Goal: Information Seeking & Learning: Learn about a topic

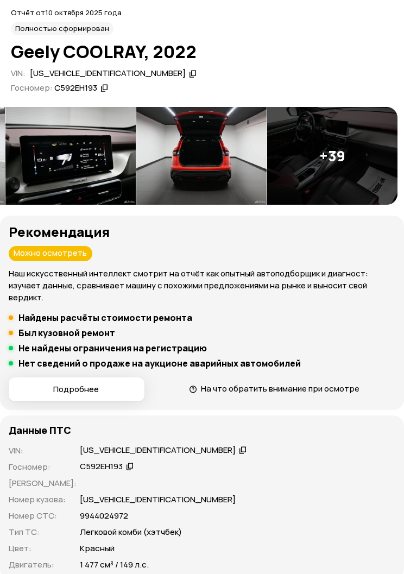
scroll to position [0, 649]
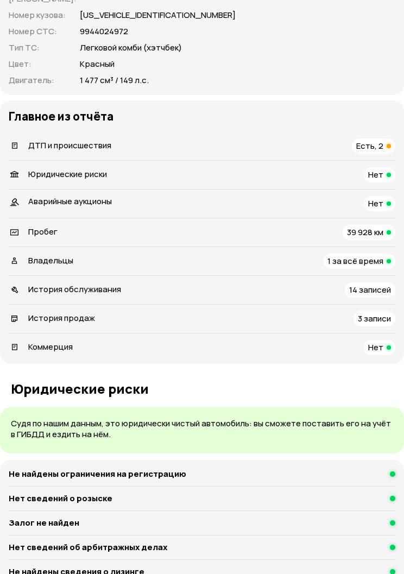
click at [378, 140] on span "Есть, 2" at bounding box center [369, 145] width 27 height 11
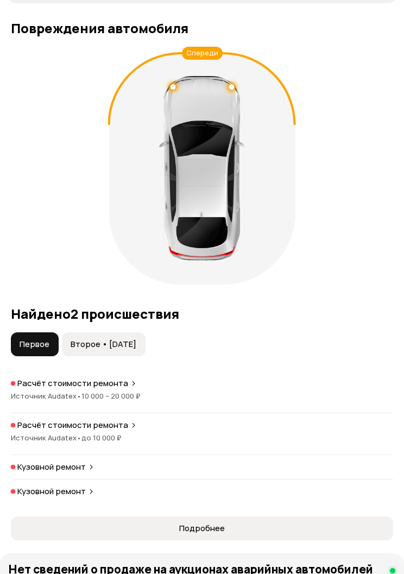
scroll to position [1263, 0]
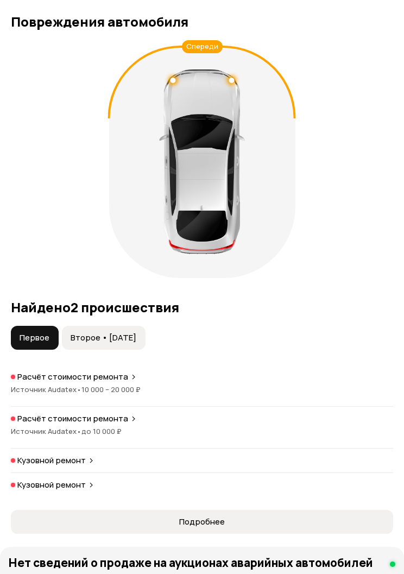
click at [101, 332] on span "Второе • [DATE]" at bounding box center [104, 337] width 66 height 11
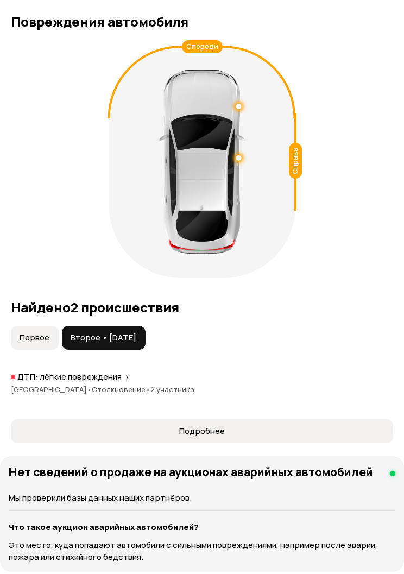
click at [39, 332] on span "Первое" at bounding box center [35, 337] width 30 height 11
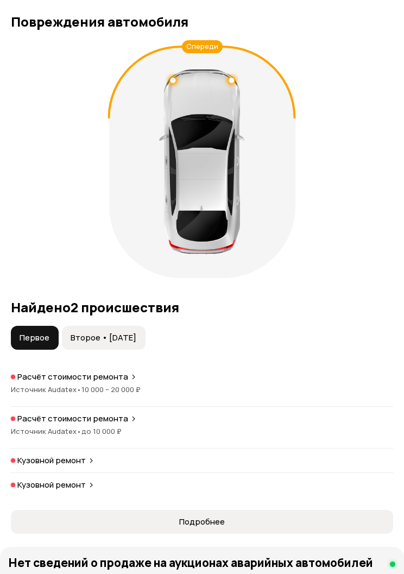
click at [96, 332] on span "Второе • [DATE]" at bounding box center [104, 337] width 66 height 11
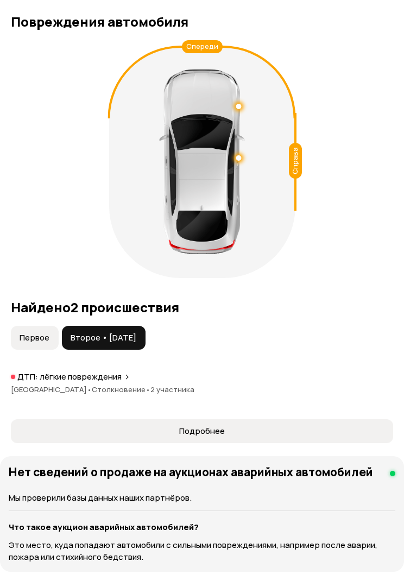
click at [37, 308] on div "Спереди Справа Найдено 2 происшествия Первое Второе • 07 фев 2025 ДТП: лёгкие п…" at bounding box center [202, 241] width 404 height 403
click at [98, 332] on span "Второе • [DATE]" at bounding box center [104, 337] width 66 height 11
click at [32, 326] on button "Первое" at bounding box center [35, 338] width 48 height 24
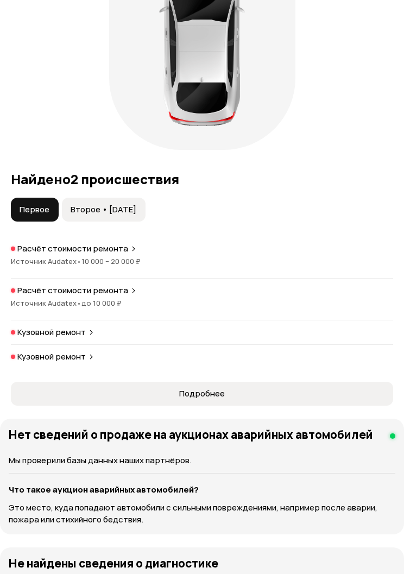
click at [50, 257] on span "Источник Audatex •" at bounding box center [46, 262] width 71 height 10
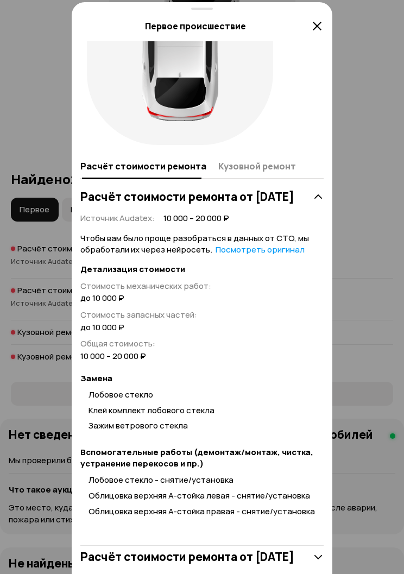
scroll to position [155, 0]
click at [46, 280] on div at bounding box center [202, 7] width 404 height 1163
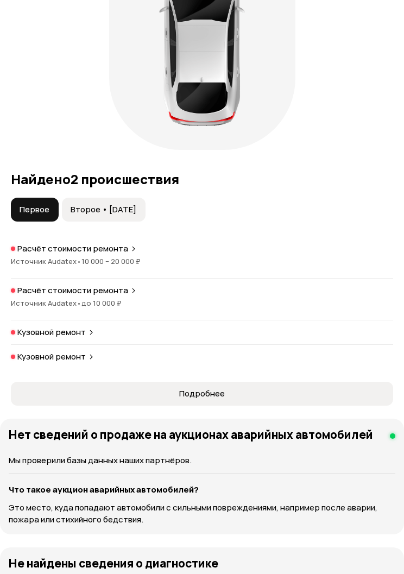
click at [78, 298] on span "•" at bounding box center [79, 303] width 5 height 10
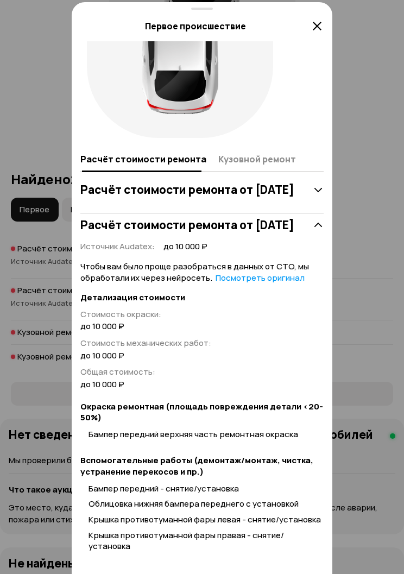
scroll to position [174, 0]
click at [51, 277] on div at bounding box center [202, 7] width 404 height 1163
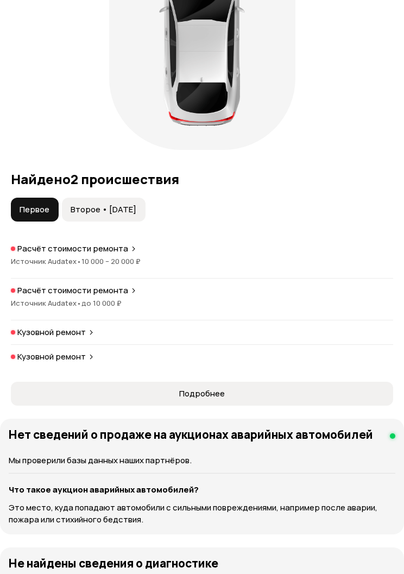
click at [62, 327] on p "Кузовной ремонт" at bounding box center [51, 332] width 68 height 11
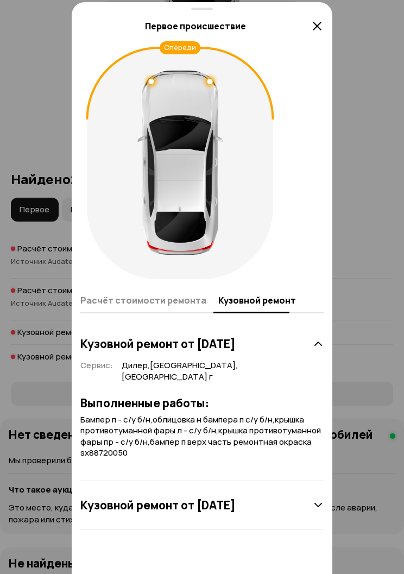
click at [307, 515] on div "Кузовной ремонт от 24 ноября 2023 года" at bounding box center [201, 505] width 243 height 22
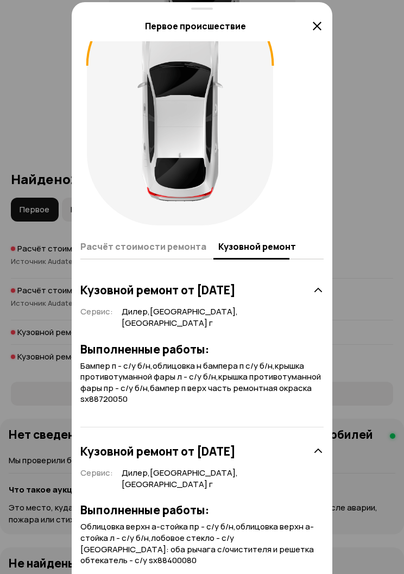
scroll to position [52, 0]
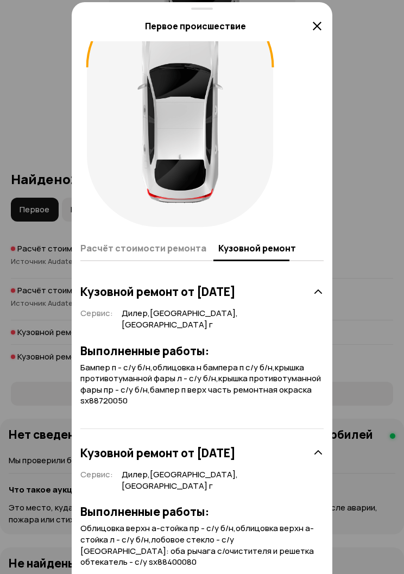
click at [372, 253] on div at bounding box center [202, 7] width 404 height 1163
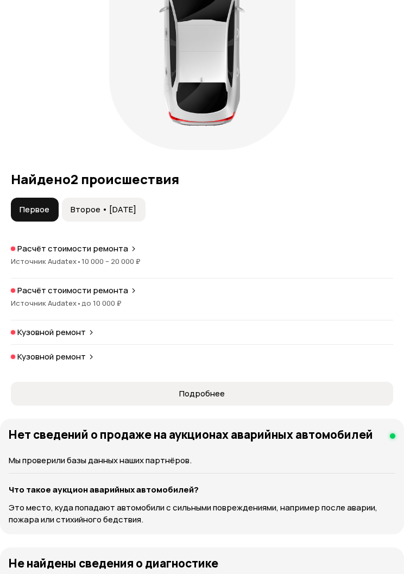
click at [77, 351] on p "Кузовной ремонт" at bounding box center [51, 356] width 68 height 11
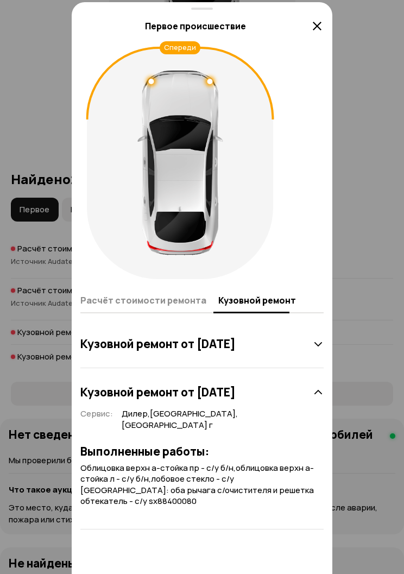
click at [356, 452] on div at bounding box center [202, 7] width 404 height 1163
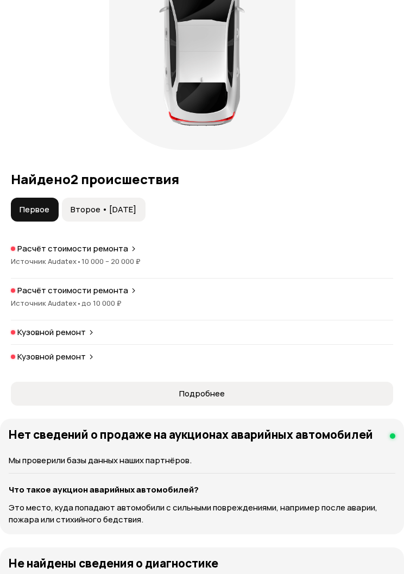
click at [65, 327] on p "Кузовной ремонт" at bounding box center [51, 332] width 68 height 11
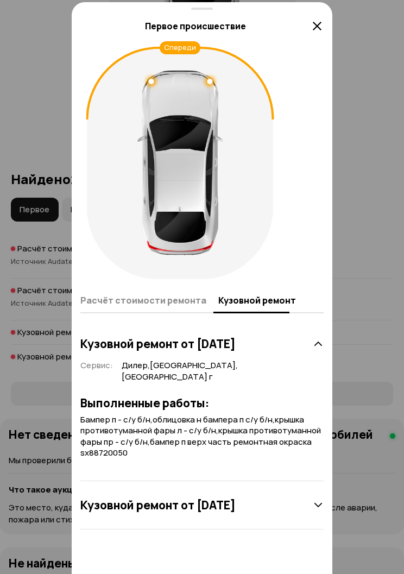
click at [43, 289] on div at bounding box center [202, 7] width 404 height 1163
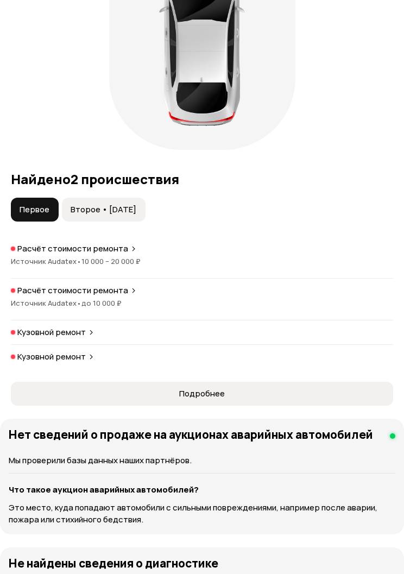
click at [69, 327] on p "Кузовной ремонт" at bounding box center [51, 332] width 68 height 11
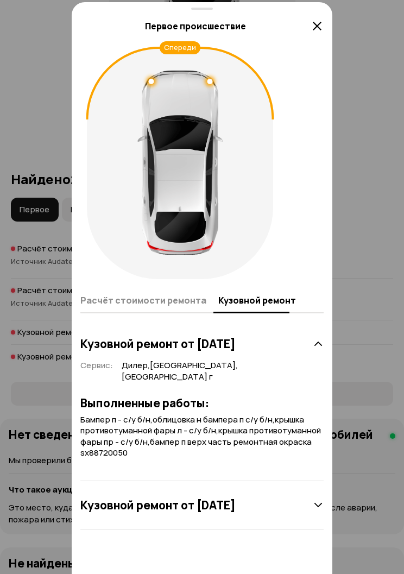
click at [36, 281] on div at bounding box center [202, 7] width 404 height 1163
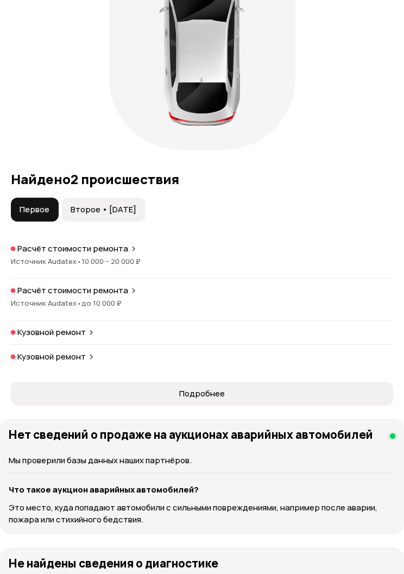
click at [61, 298] on span "Источник Audatex •" at bounding box center [46, 303] width 71 height 10
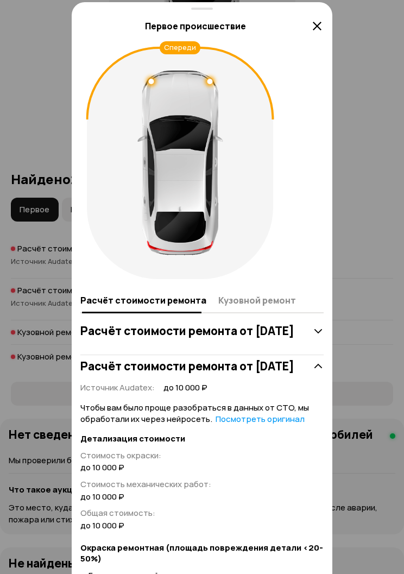
click at [36, 263] on div at bounding box center [202, 7] width 404 height 1163
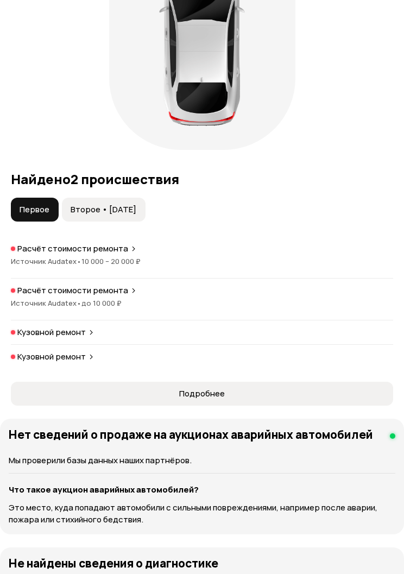
click at [88, 201] on button "Второе • [DATE]" at bounding box center [104, 210] width 84 height 24
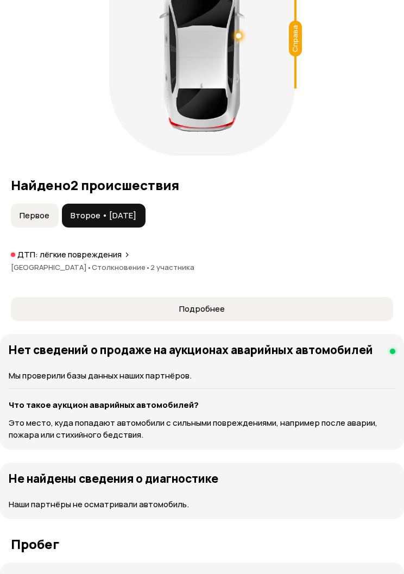
scroll to position [1381, 0]
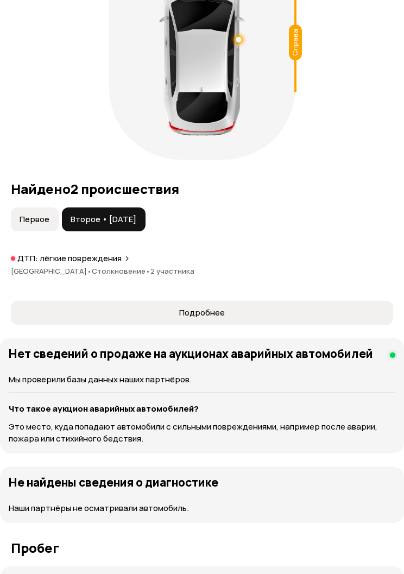
click at [53, 253] on p "ДТП: лёгкие повреждения" at bounding box center [69, 258] width 104 height 11
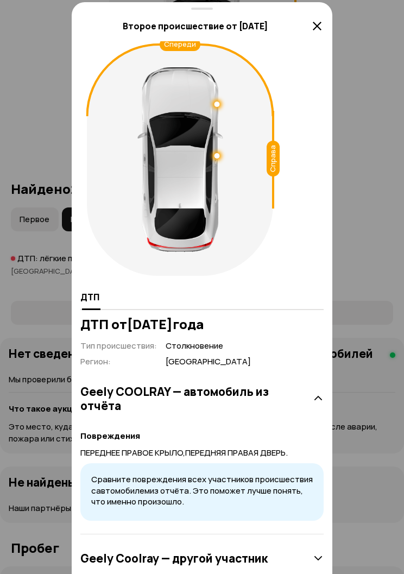
scroll to position [2, 0]
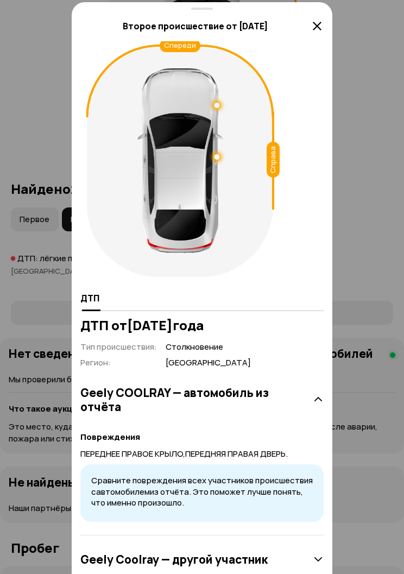
click at [300, 565] on div "Geely Coolray — другой участник" at bounding box center [201, 559] width 243 height 22
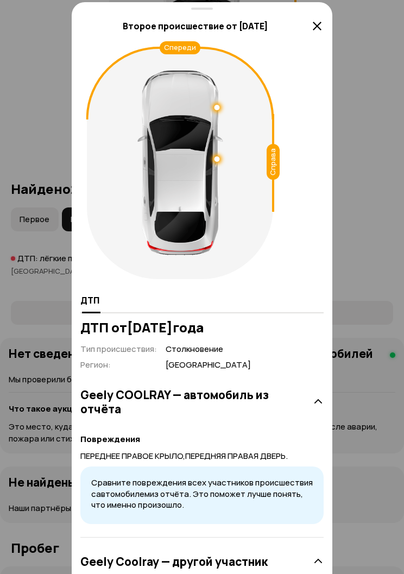
scroll to position [0, 0]
click at [313, 32] on icon at bounding box center [317, 26] width 13 height 13
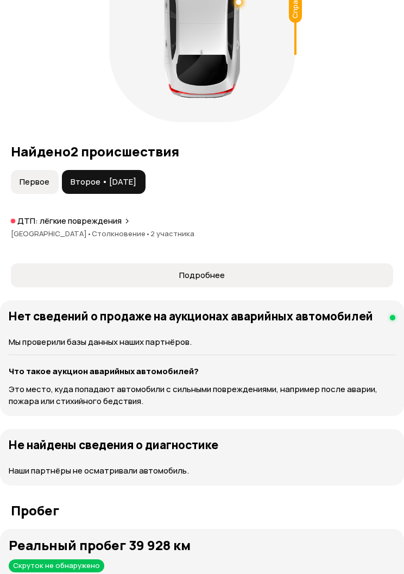
scroll to position [1418, 0]
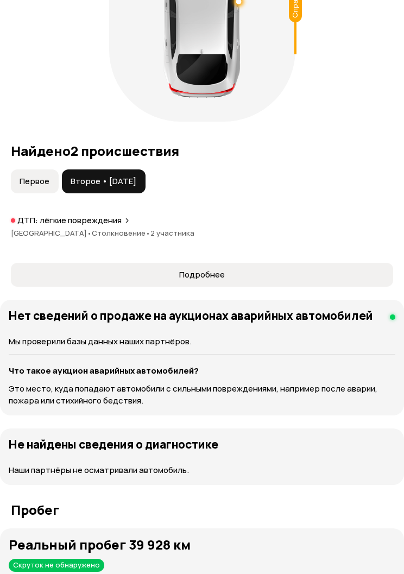
click at [291, 270] on span "Подробнее" at bounding box center [202, 275] width 364 height 11
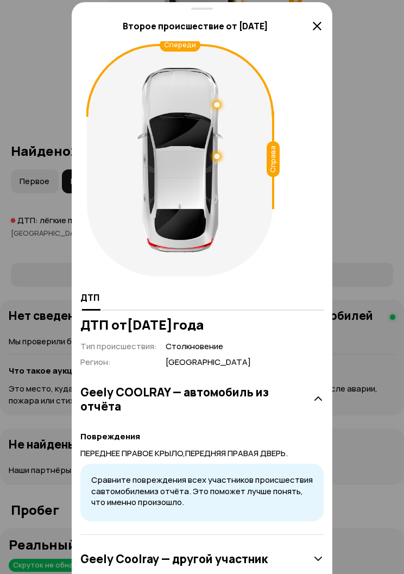
scroll to position [2, 0]
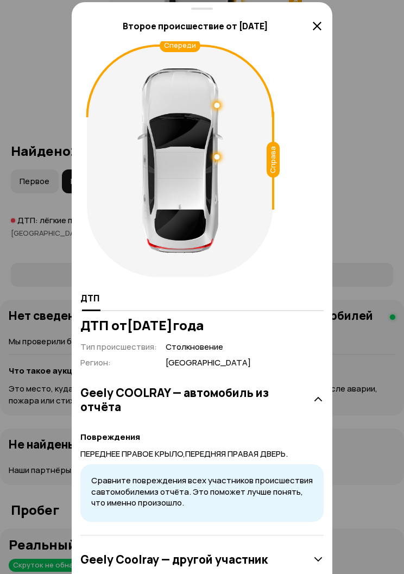
click at [303, 557] on div "Geely Coolray — другой участник" at bounding box center [201, 559] width 243 height 22
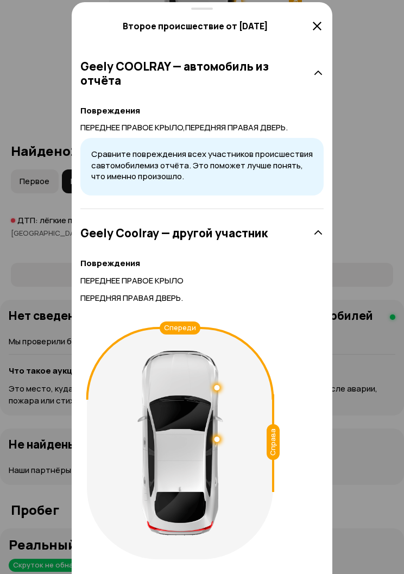
click at [383, 169] on div at bounding box center [202, 7] width 404 height 1163
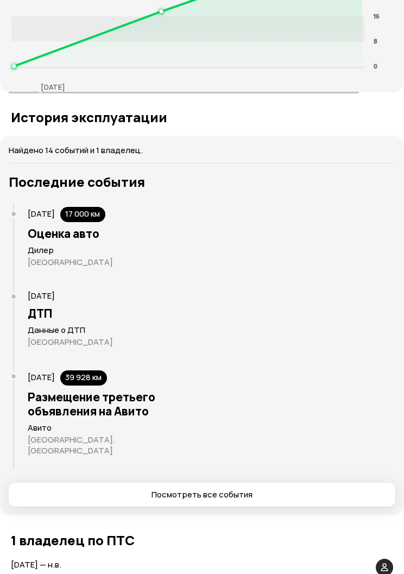
scroll to position [2244, 0]
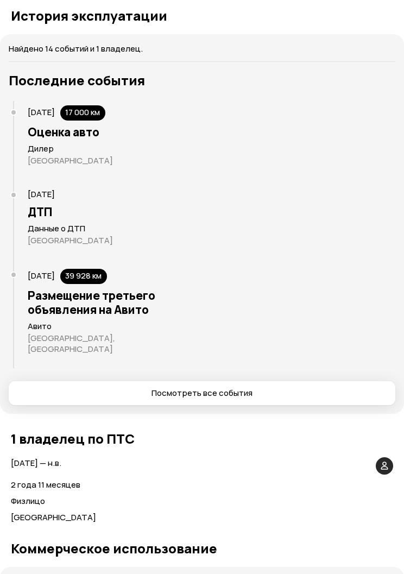
click at [281, 388] on span "Посмотреть все события" at bounding box center [201, 393] width 369 height 11
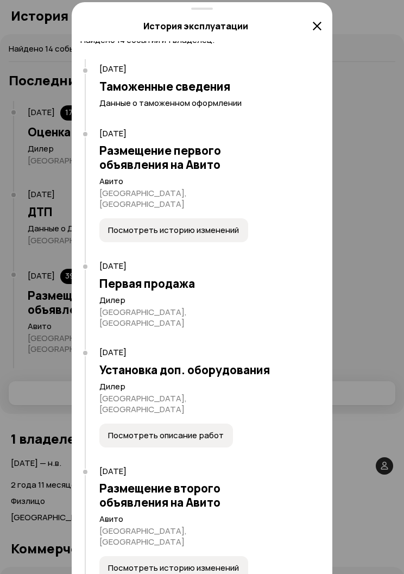
scroll to position [8, 0]
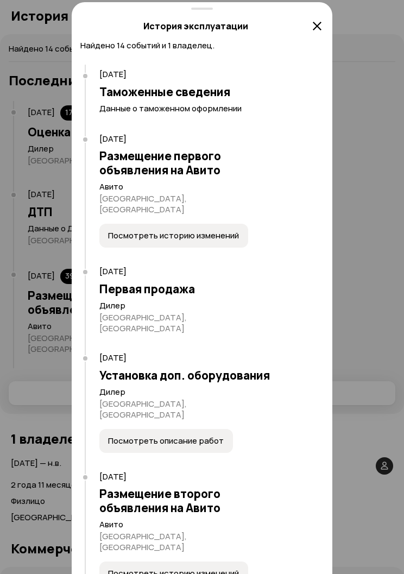
click at [237, 230] on span "Посмотреть историю изменений" at bounding box center [173, 235] width 131 height 11
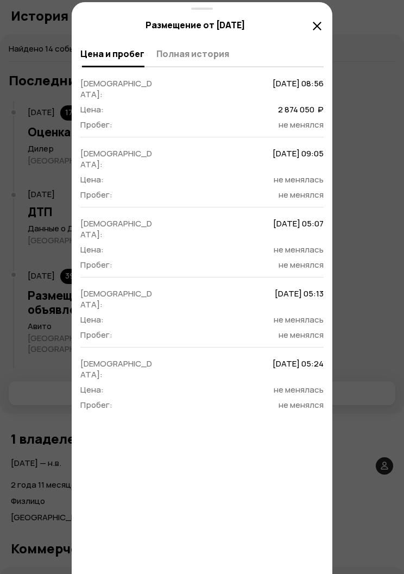
click at [315, 31] on icon at bounding box center [317, 26] width 13 height 13
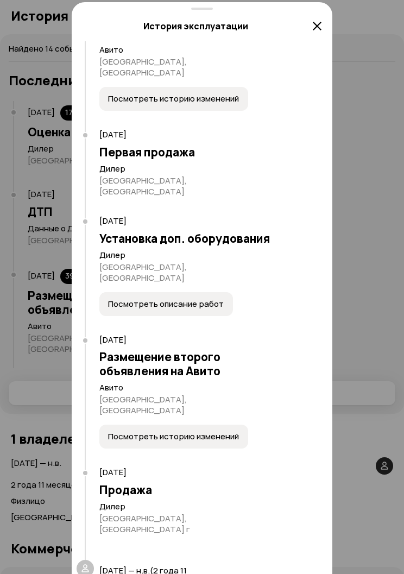
scroll to position [154, 0]
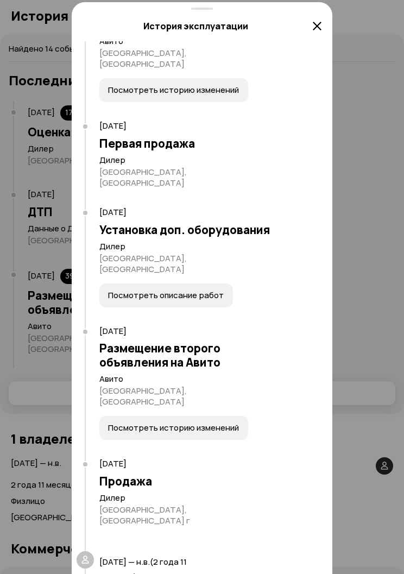
click at [110, 290] on span "Посмотреть описание работ" at bounding box center [166, 295] width 116 height 11
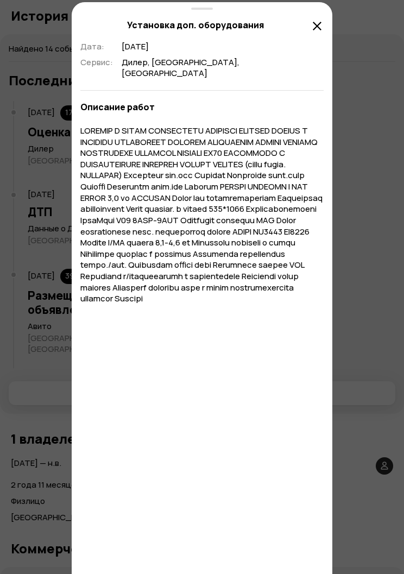
click at [319, 31] on icon at bounding box center [317, 26] width 13 height 13
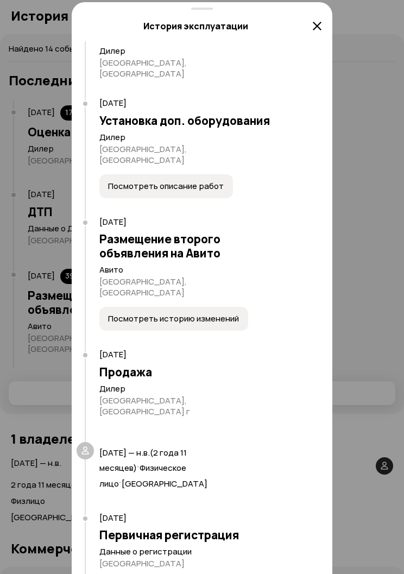
scroll to position [276, 0]
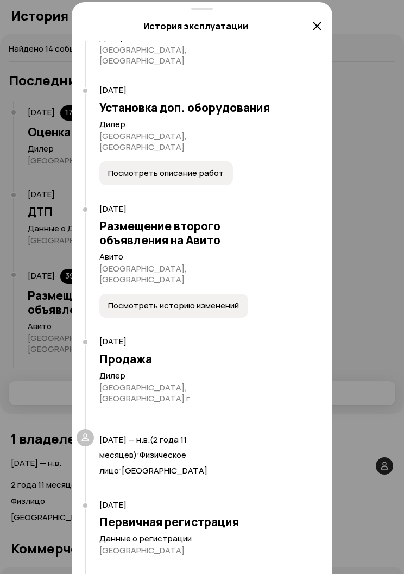
click at [119, 300] on span "Посмотреть историю изменений" at bounding box center [173, 305] width 131 height 11
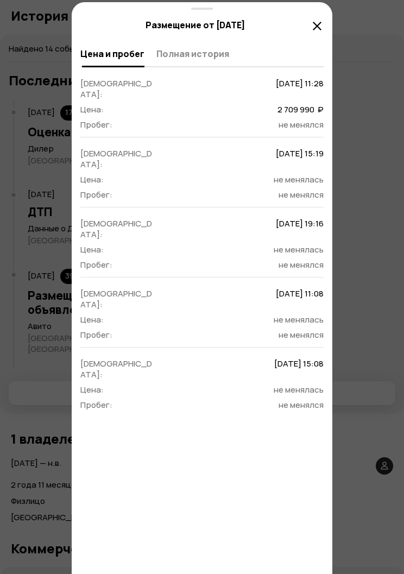
click at [317, 30] on icon at bounding box center [317, 26] width 13 height 13
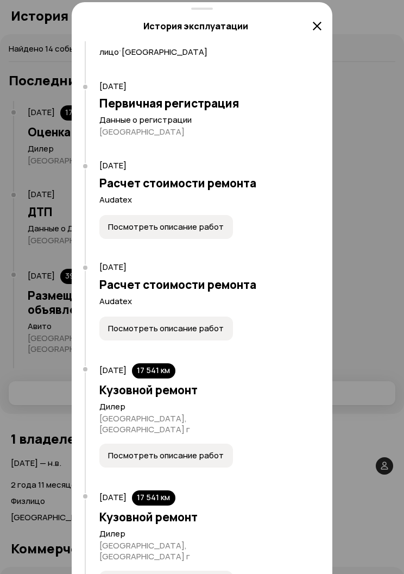
scroll to position [696, 0]
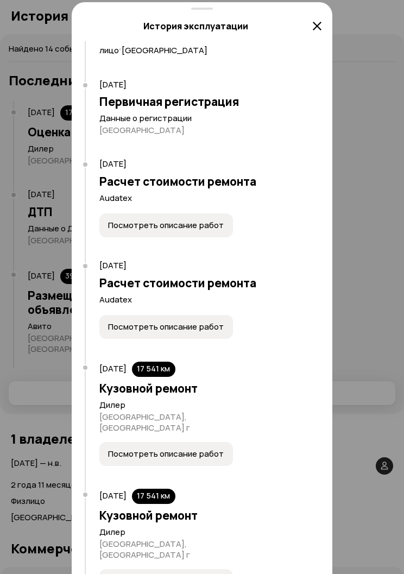
click at [118, 321] on span "Посмотреть описание работ" at bounding box center [166, 326] width 116 height 11
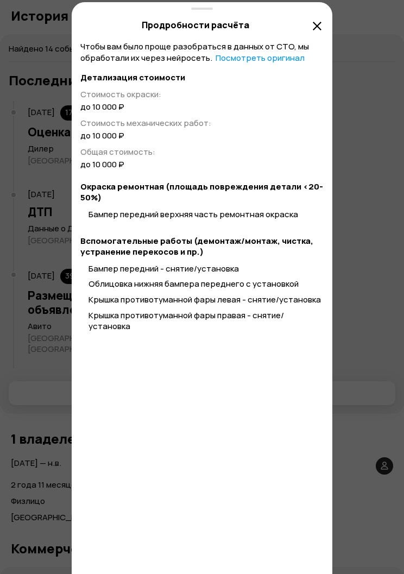
click at [318, 29] on icon at bounding box center [317, 26] width 13 height 13
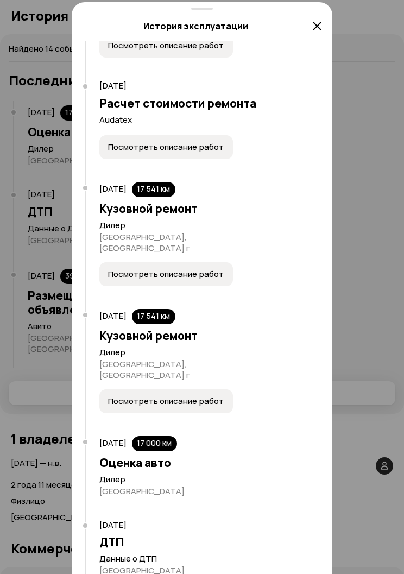
scroll to position [882, 0]
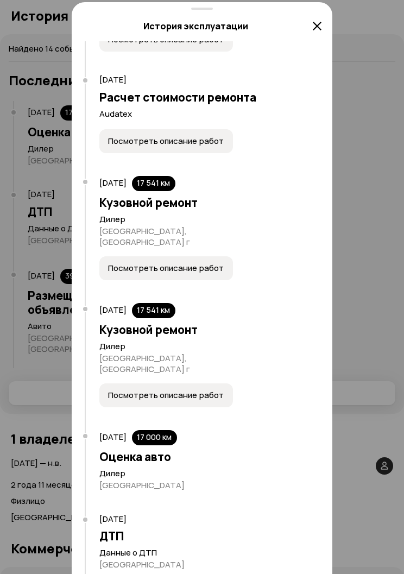
click at [219, 263] on span "Посмотреть описание работ" at bounding box center [166, 268] width 116 height 11
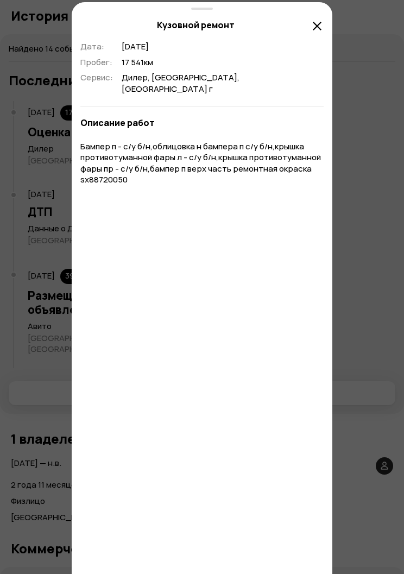
click at [321, 27] on icon at bounding box center [317, 26] width 13 height 13
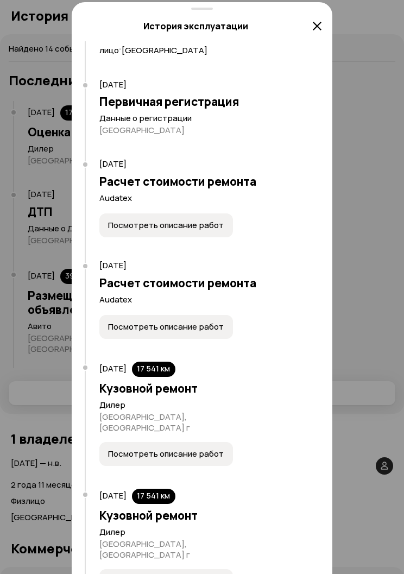
scroll to position [695, 0]
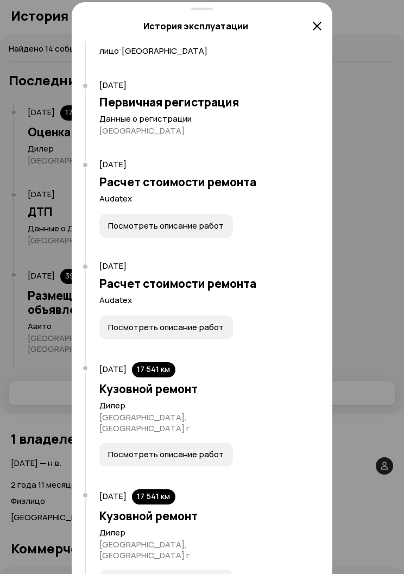
click at [213, 220] on span "Посмотреть описание работ" at bounding box center [166, 225] width 116 height 11
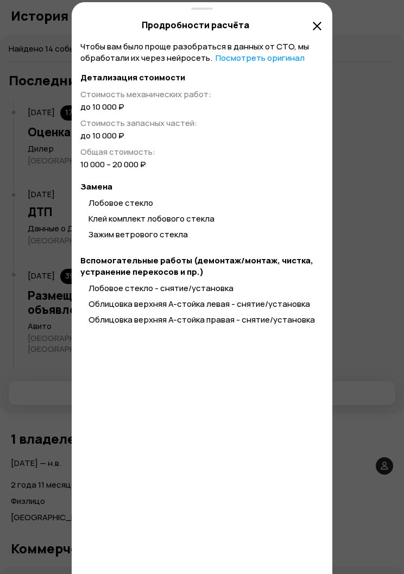
click at [316, 25] on icon at bounding box center [317, 26] width 13 height 13
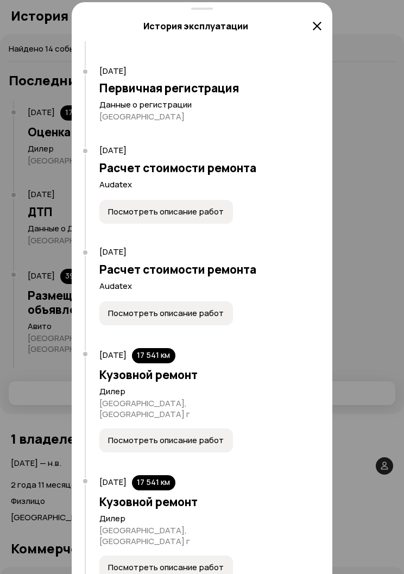
scroll to position [710, 0]
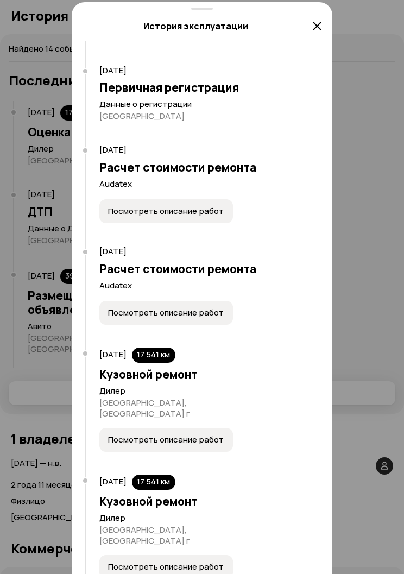
click at [211, 301] on button "Посмотреть описание работ" at bounding box center [166, 313] width 134 height 24
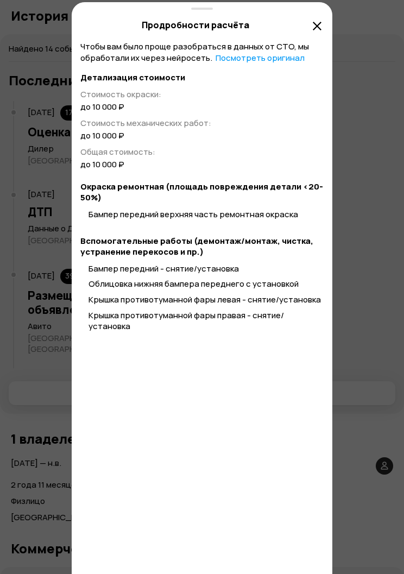
click at [319, 29] on icon at bounding box center [317, 26] width 13 height 13
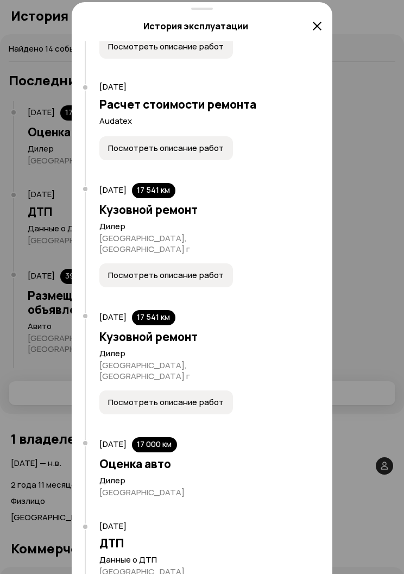
scroll to position [875, 0]
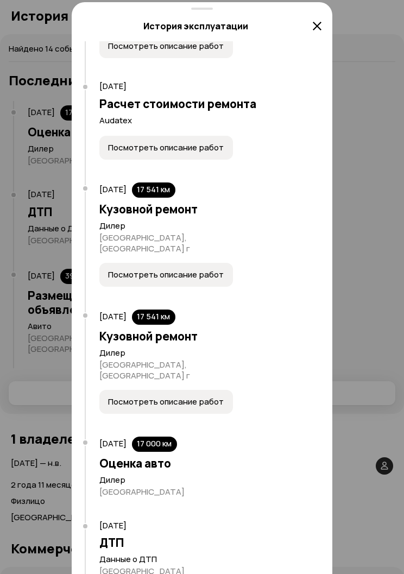
click at [211, 263] on button "Посмотреть описание работ" at bounding box center [166, 275] width 134 height 24
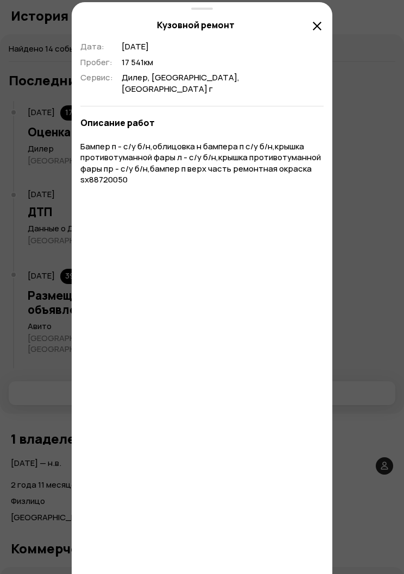
click at [314, 30] on icon at bounding box center [317, 26] width 13 height 13
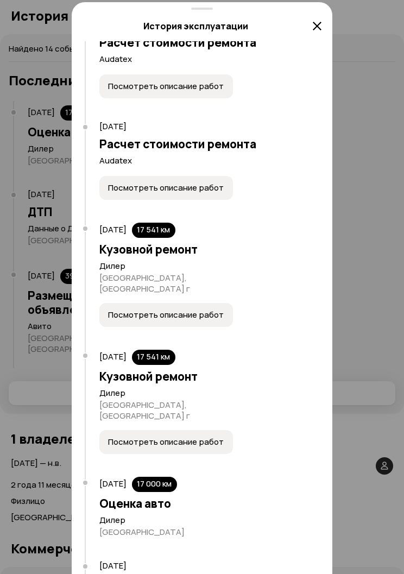
scroll to position [839, 0]
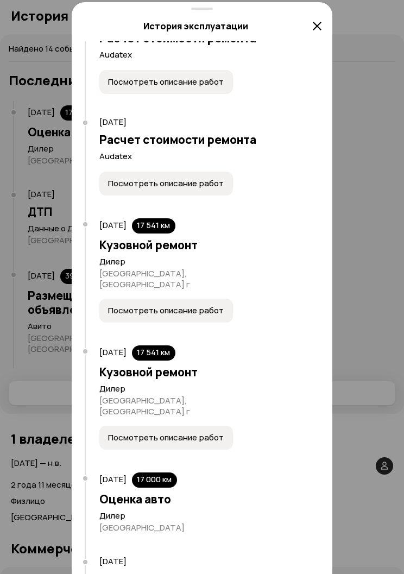
click at [120, 305] on span "Посмотреть описание работ" at bounding box center [166, 310] width 116 height 11
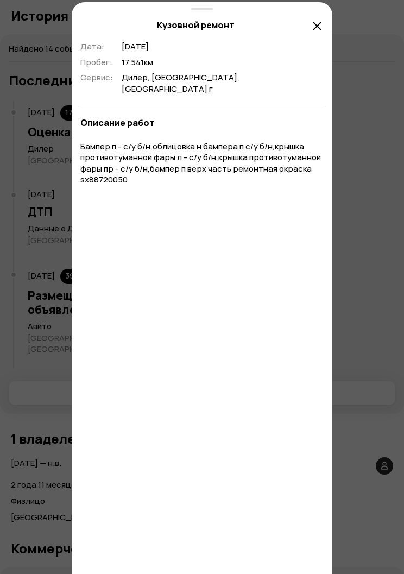
click at [322, 32] on icon at bounding box center [317, 26] width 13 height 13
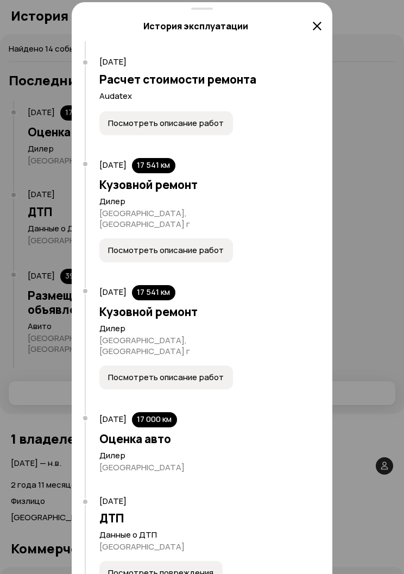
scroll to position [945, 0]
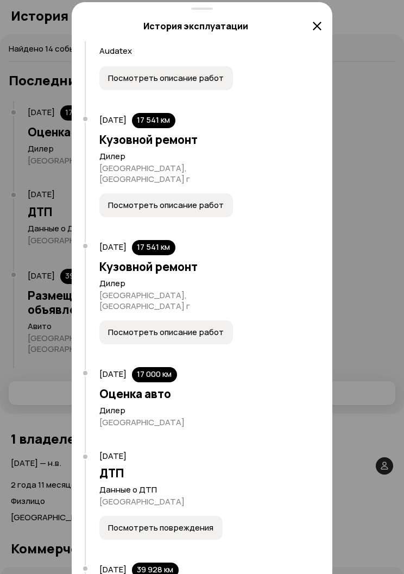
click at [114, 327] on span "Посмотреть описание работ" at bounding box center [166, 332] width 116 height 11
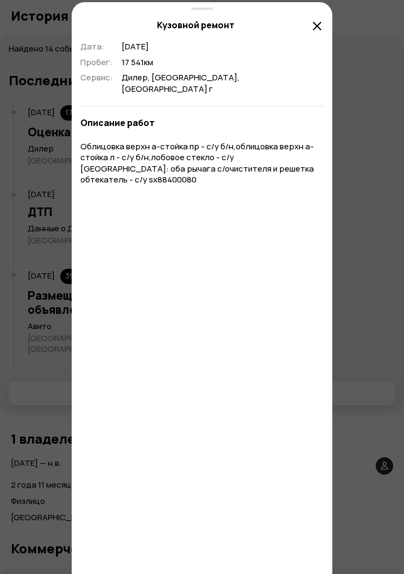
click at [320, 30] on icon at bounding box center [317, 26] width 13 height 13
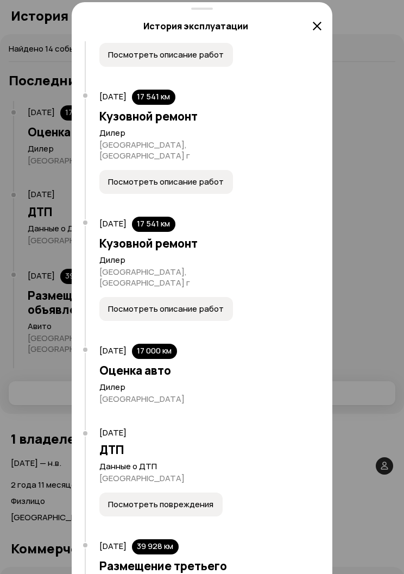
scroll to position [967, 0]
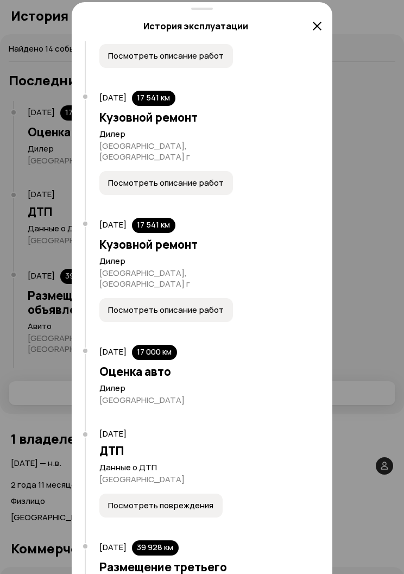
click at [200, 500] on span "Посмотреть повреждения" at bounding box center [160, 505] width 105 height 11
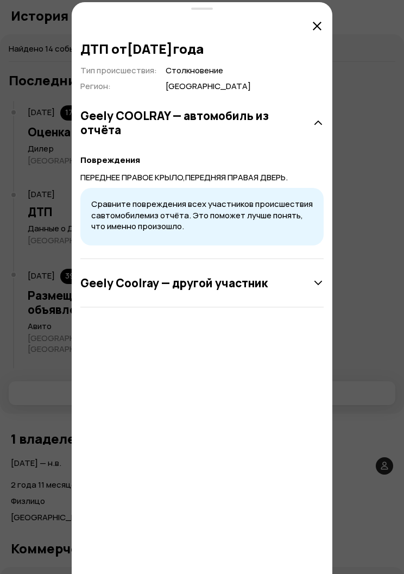
click at [320, 28] on icon at bounding box center [317, 26] width 13 height 13
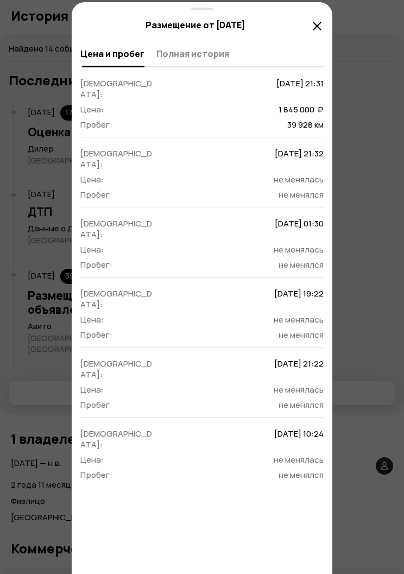
click at [315, 30] on icon at bounding box center [317, 26] width 13 height 13
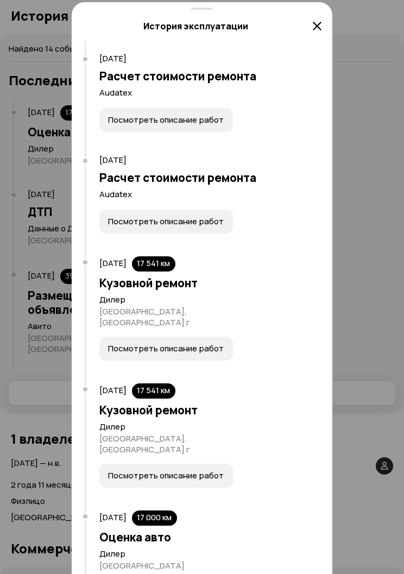
scroll to position [797, 0]
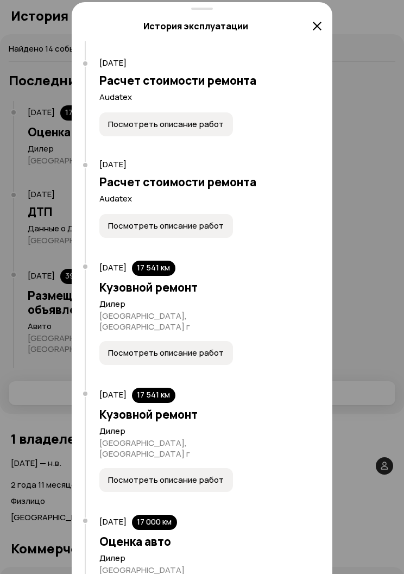
click at [45, 239] on div at bounding box center [202, 7] width 404 height 1163
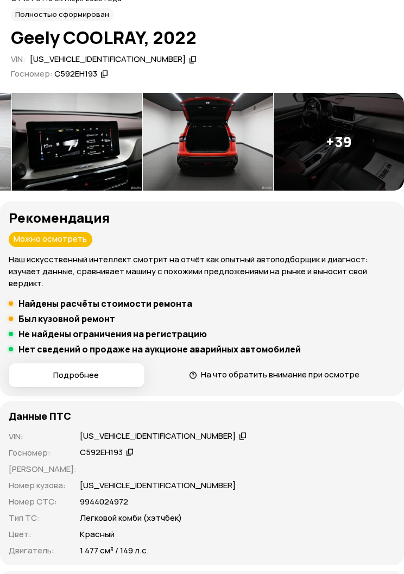
scroll to position [0, 0]
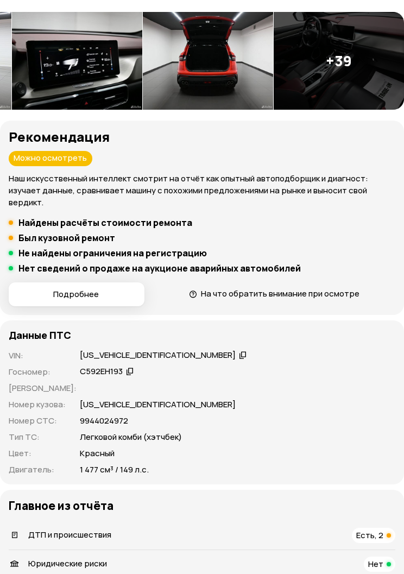
click at [239, 350] on icon at bounding box center [243, 355] width 8 height 11
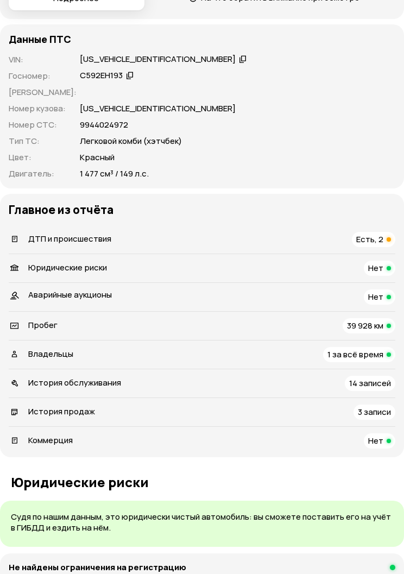
scroll to position [440, 0]
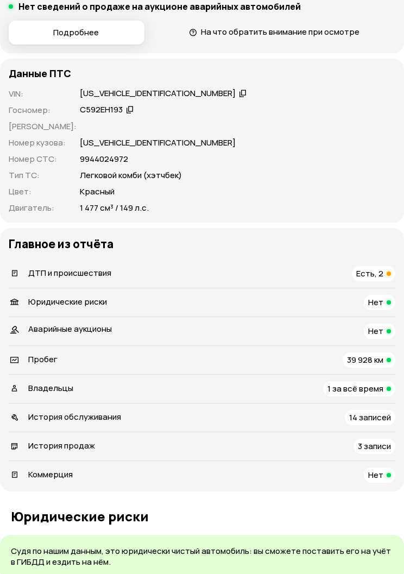
click at [356, 266] on div "Есть, 2" at bounding box center [373, 273] width 43 height 15
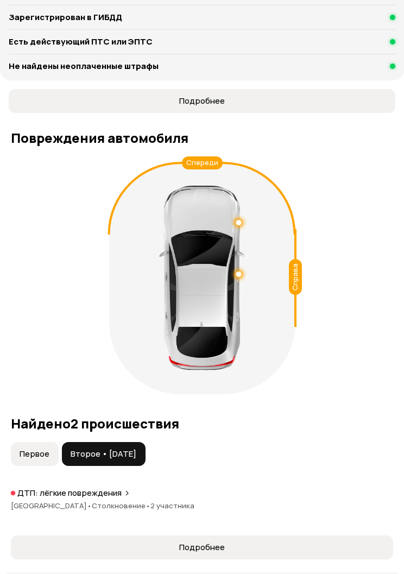
scroll to position [1263, 0]
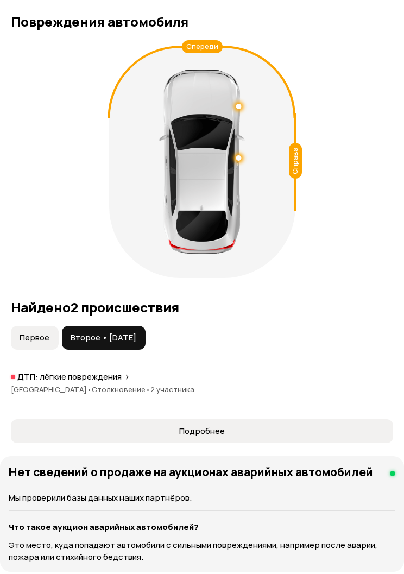
click at [275, 426] on span "Подробнее" at bounding box center [202, 431] width 364 height 11
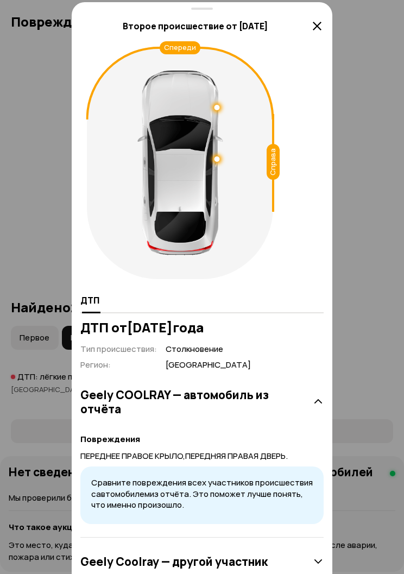
click at [339, 339] on div at bounding box center [202, 0] width 404 height 1148
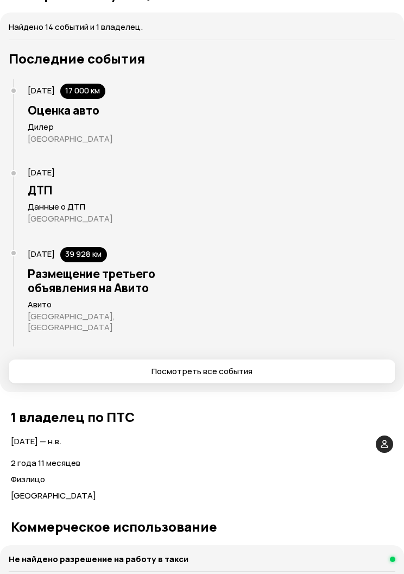
click at [81, 360] on button "Посмотреть все события" at bounding box center [202, 372] width 387 height 24
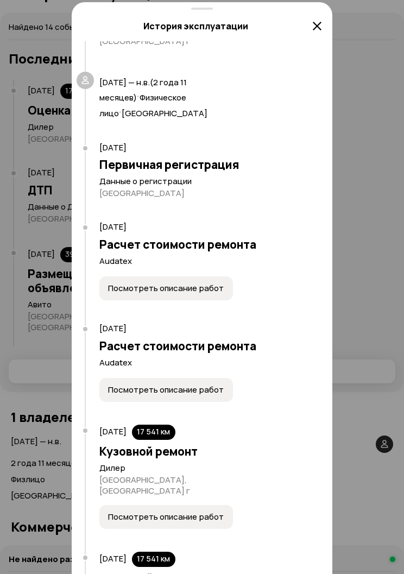
scroll to position [632, 0]
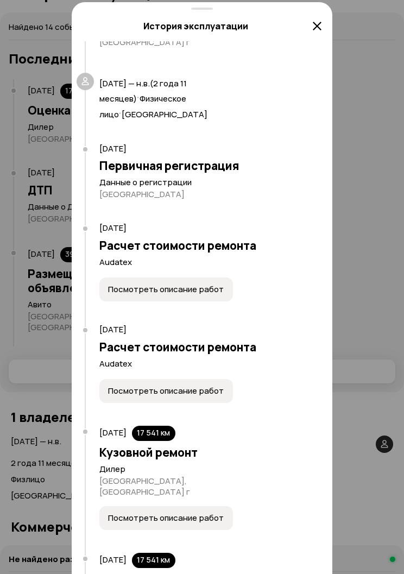
click at [115, 385] on span "Посмотреть описание работ" at bounding box center [166, 390] width 116 height 11
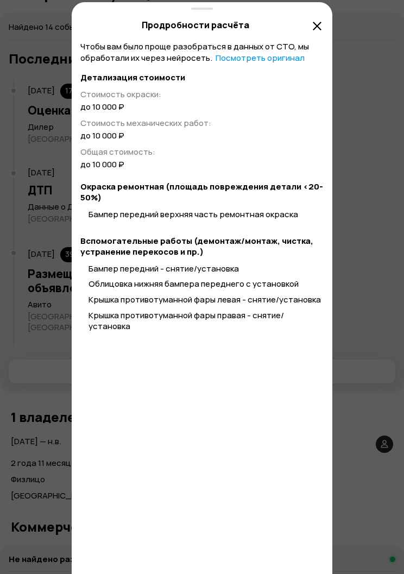
click at [320, 26] on icon at bounding box center [317, 26] width 13 height 13
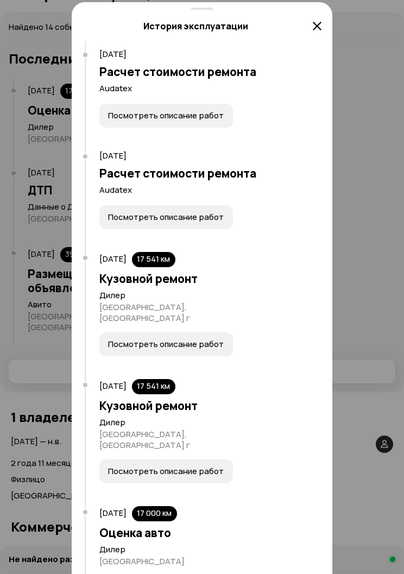
scroll to position [805, 0]
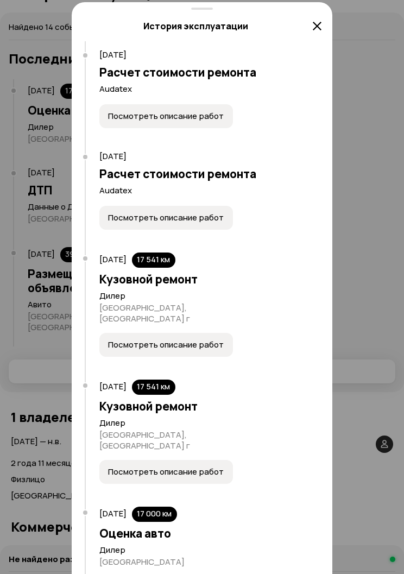
click at [107, 333] on button "Посмотреть описание работ" at bounding box center [166, 345] width 134 height 24
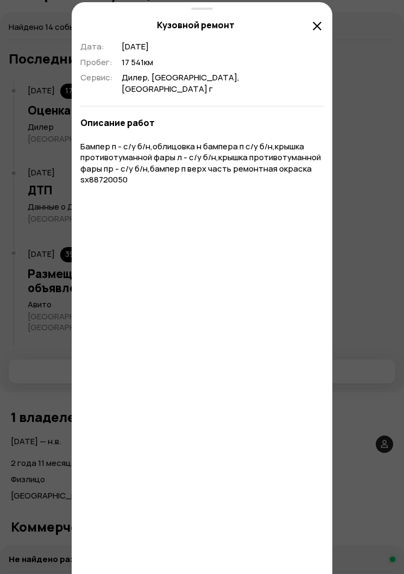
click at [322, 24] on icon at bounding box center [317, 26] width 13 height 13
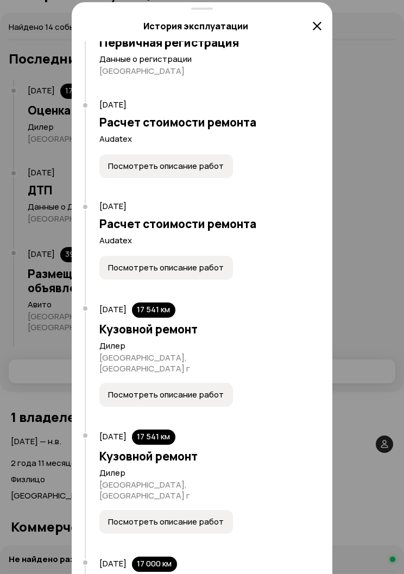
scroll to position [753, 0]
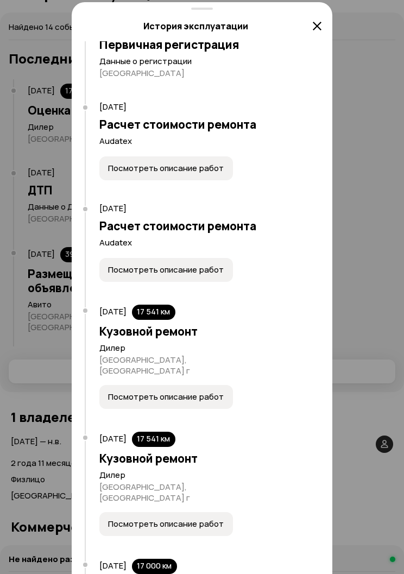
click at [207, 264] on span "Посмотреть описание работ" at bounding box center [166, 269] width 116 height 11
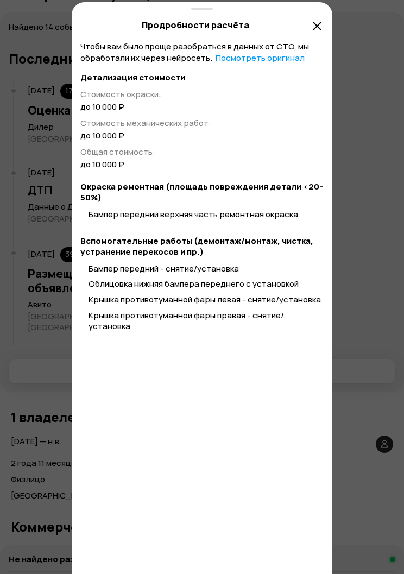
click at [315, 28] on icon at bounding box center [317, 26] width 13 height 13
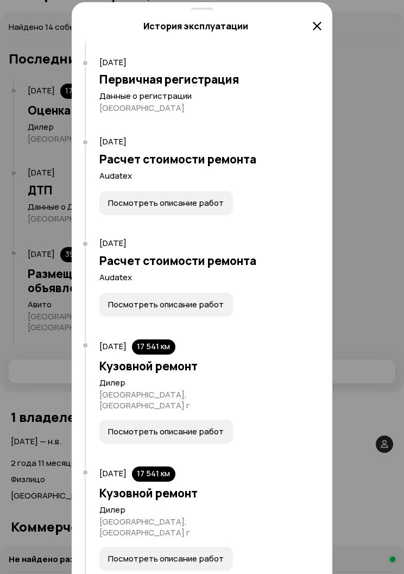
scroll to position [713, 0]
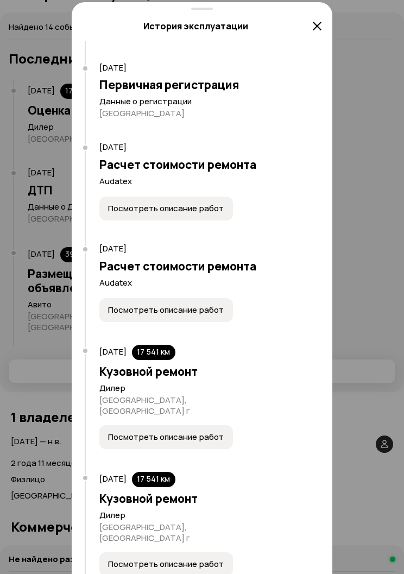
click at [222, 197] on button "Посмотреть описание работ" at bounding box center [166, 209] width 134 height 24
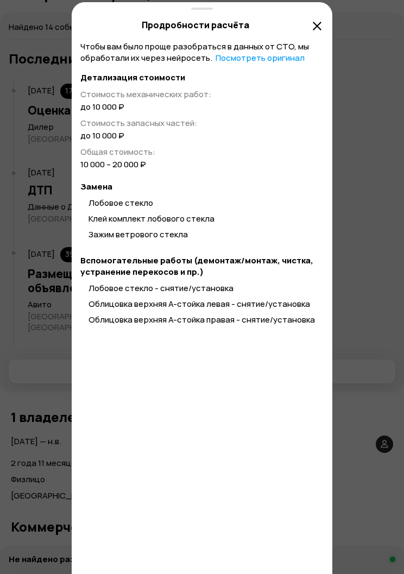
click at [319, 28] on icon at bounding box center [317, 26] width 13 height 13
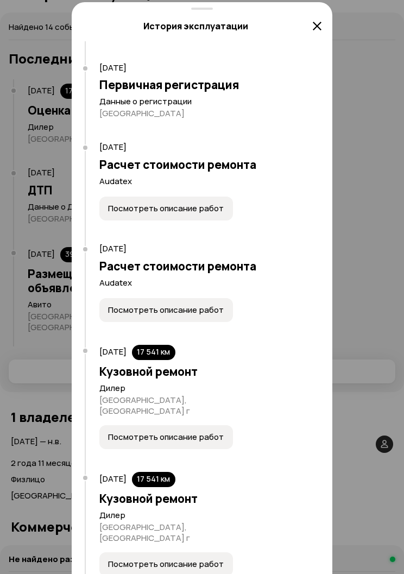
click at [212, 305] on span "Посмотреть описание работ" at bounding box center [166, 310] width 116 height 11
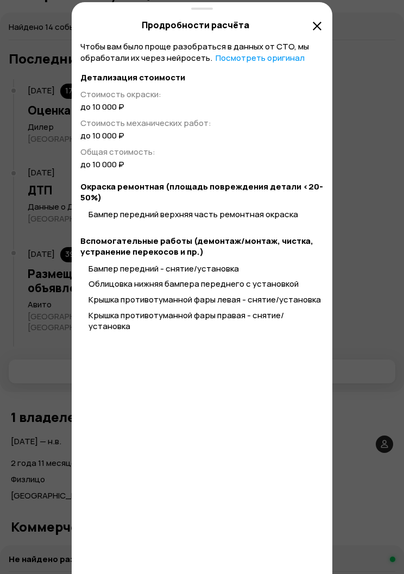
click at [318, 31] on icon at bounding box center [317, 26] width 13 height 13
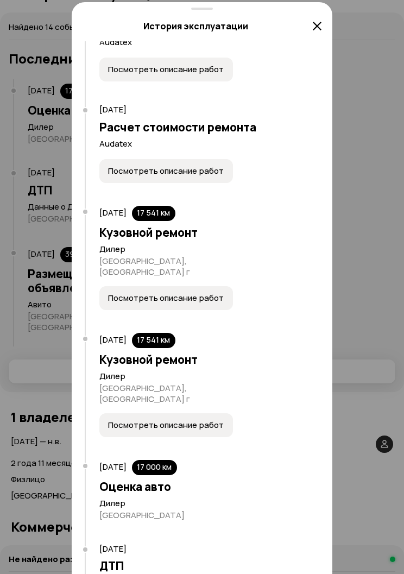
scroll to position [859, 0]
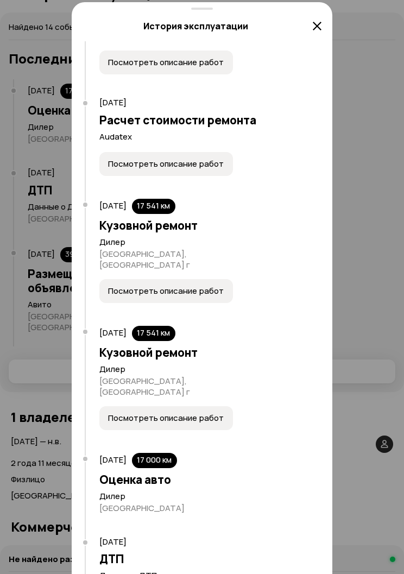
click at [207, 286] on span "Посмотреть описание работ" at bounding box center [166, 291] width 116 height 11
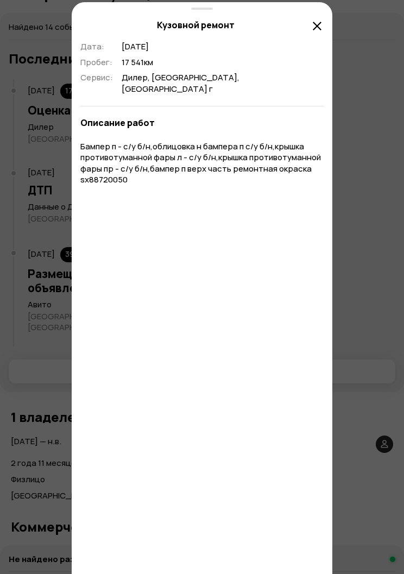
click at [314, 28] on icon at bounding box center [317, 26] width 13 height 13
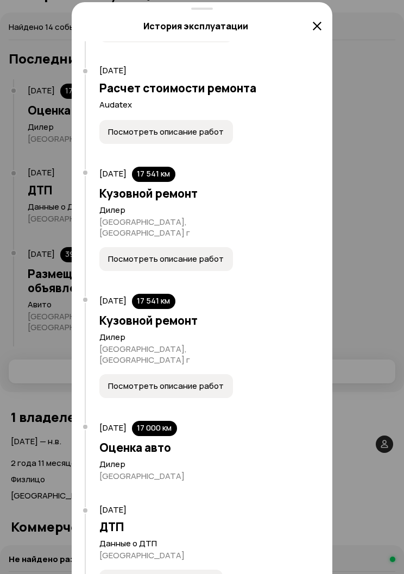
scroll to position [893, 0]
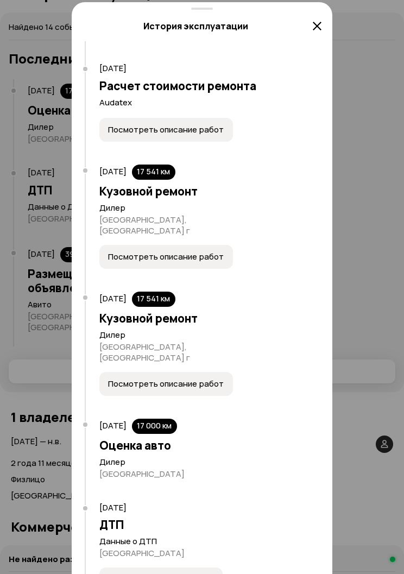
click at [215, 378] on span "Посмотреть описание работ" at bounding box center [166, 383] width 116 height 11
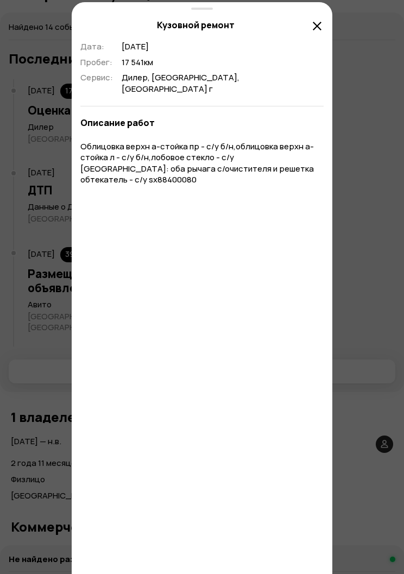
click at [321, 28] on icon at bounding box center [317, 26] width 13 height 13
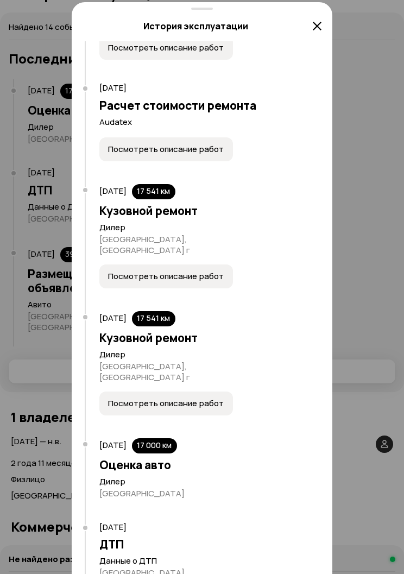
scroll to position [871, 0]
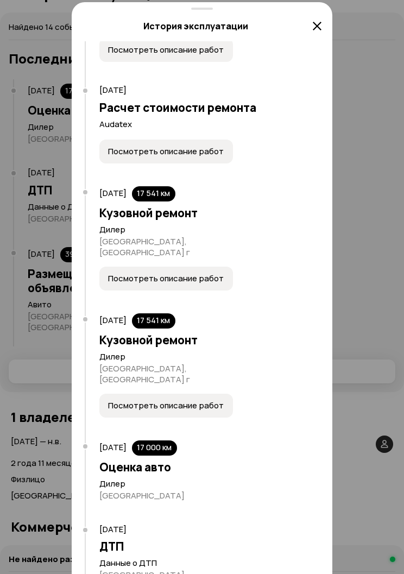
click at [214, 273] on span "Посмотреть описание работ" at bounding box center [166, 278] width 116 height 11
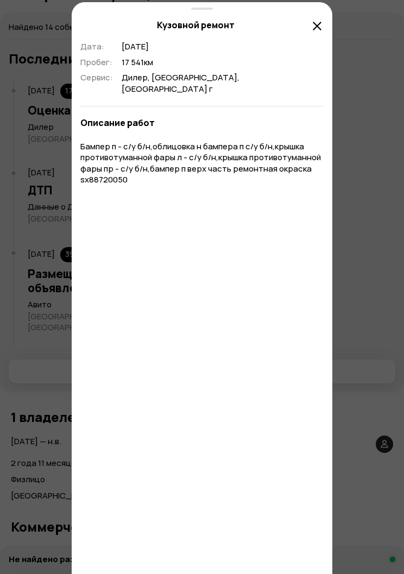
click at [323, 30] on icon at bounding box center [317, 26] width 13 height 13
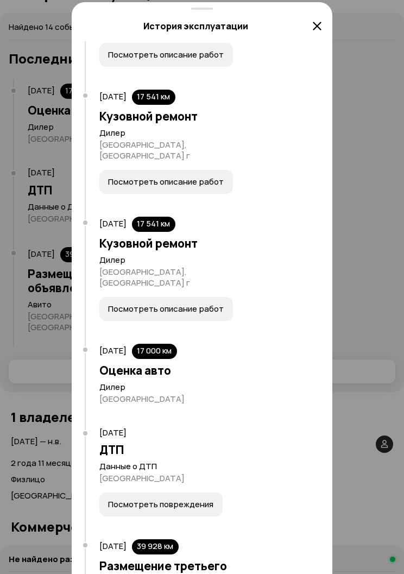
scroll to position [967, 0]
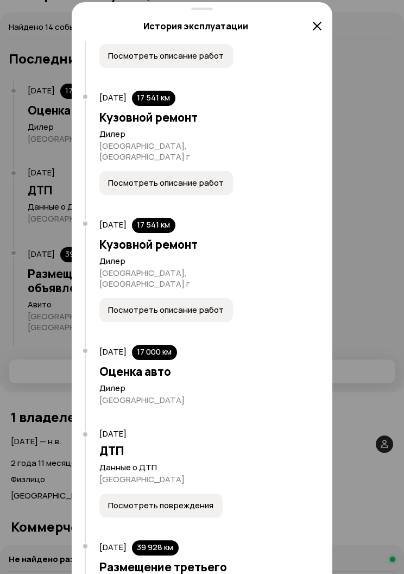
click at [210, 500] on span "Посмотреть повреждения" at bounding box center [160, 505] width 105 height 11
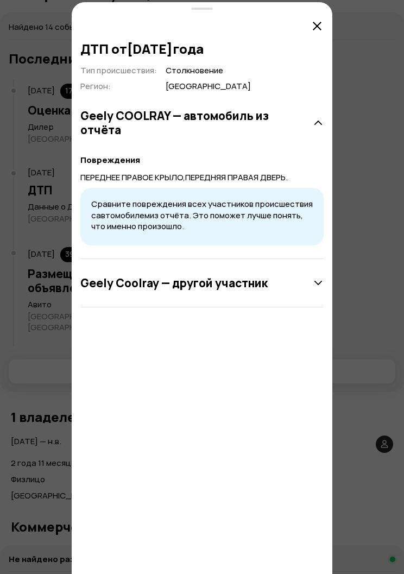
click at [314, 24] on icon at bounding box center [317, 26] width 13 height 13
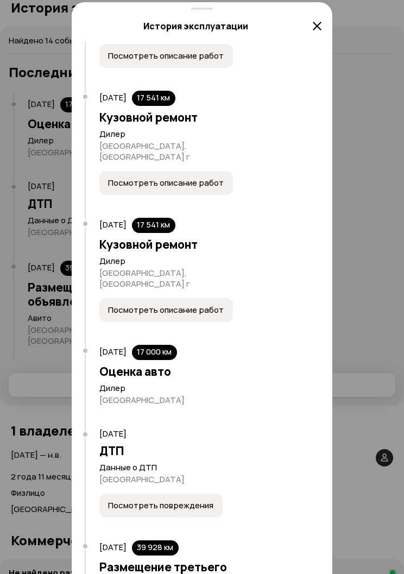
scroll to position [2252, 0]
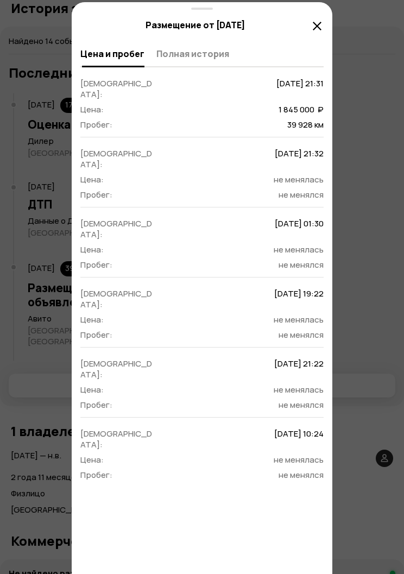
click at [308, 17] on div "Размещение от [DATE]" at bounding box center [202, 21] width 261 height 39
click at [318, 21] on icon at bounding box center [317, 26] width 13 height 13
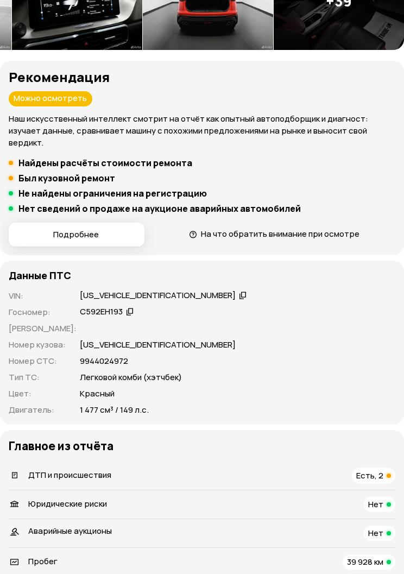
scroll to position [0, 0]
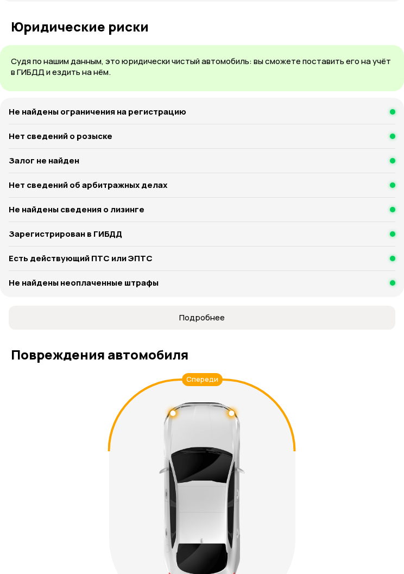
scroll to position [926, 0]
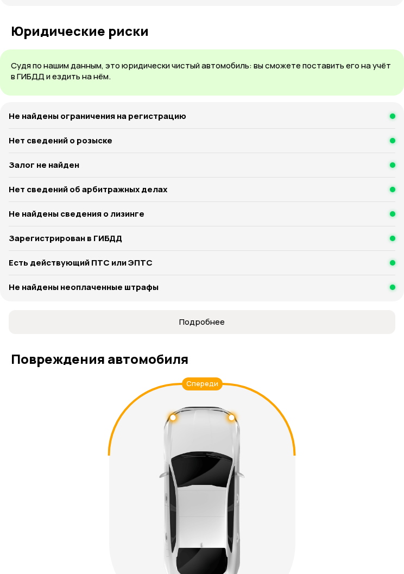
click at [36, 282] on h6 "Не найдены неоплаченные штрафы" at bounding box center [84, 287] width 150 height 11
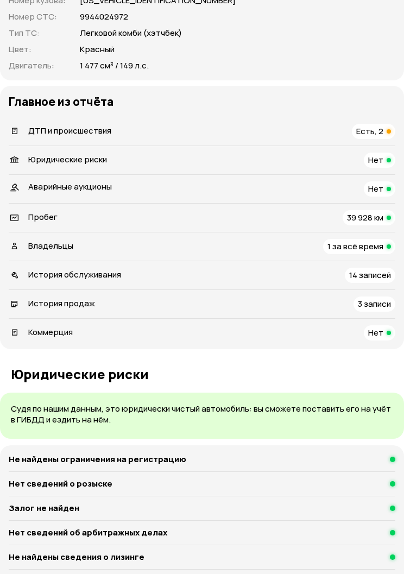
scroll to position [581, 0]
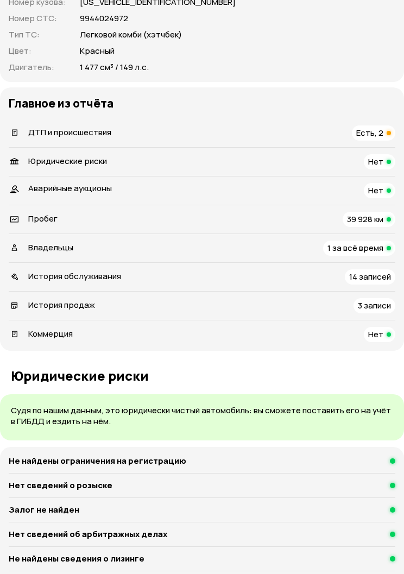
click at [30, 270] on span "История обслуживания" at bounding box center [74, 275] width 93 height 11
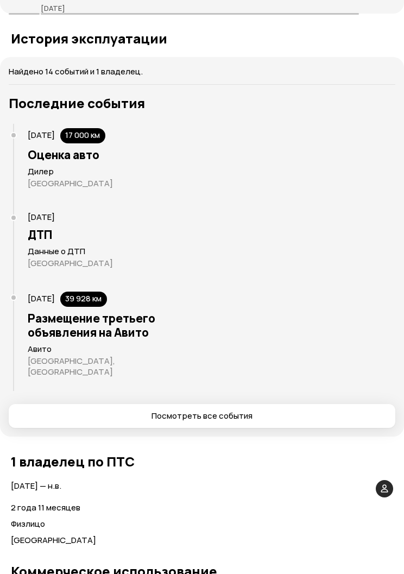
scroll to position [2329, 0]
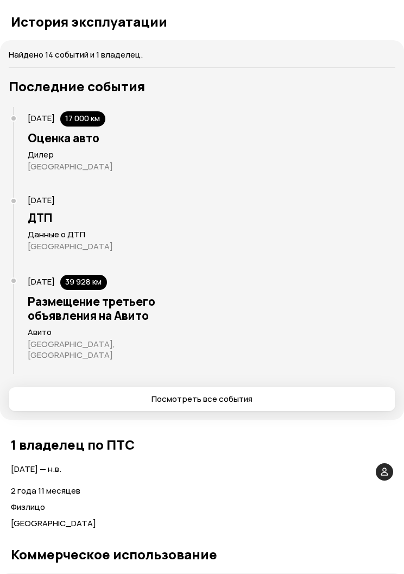
click at [91, 394] on span "Посмотреть все события" at bounding box center [201, 399] width 369 height 11
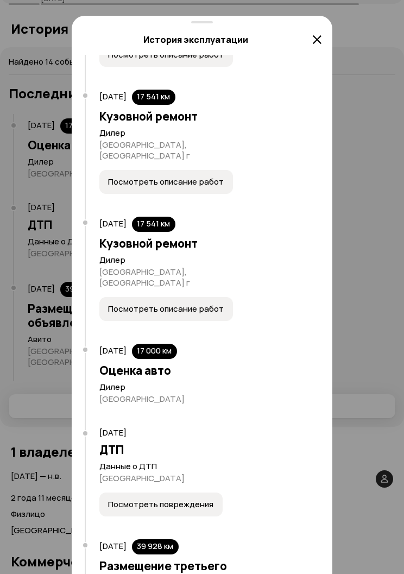
scroll to position [980, 0]
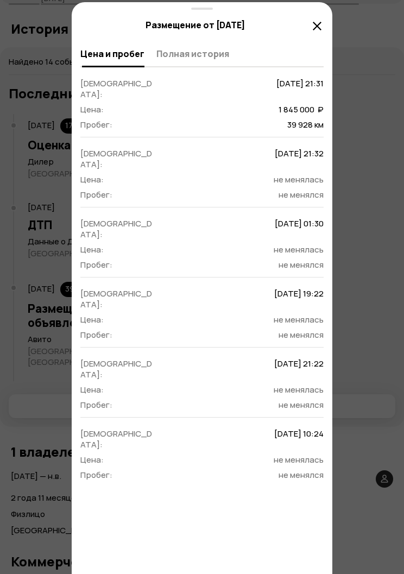
click at [24, 312] on div at bounding box center [202, 7] width 404 height 1163
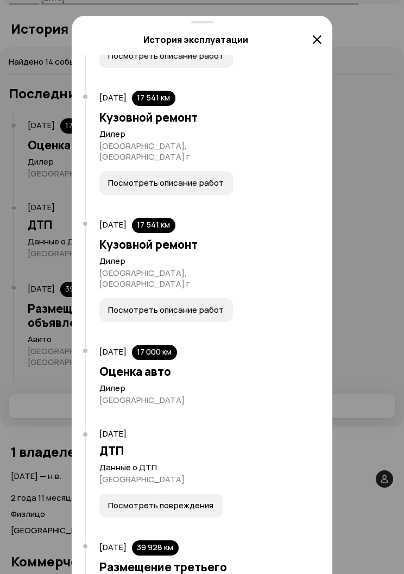
click at [33, 302] on div at bounding box center [202, 7] width 404 height 1163
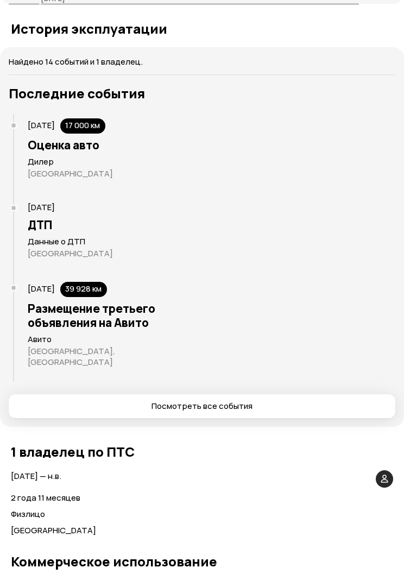
click at [29, 302] on div at bounding box center [202, 7] width 404 height 1163
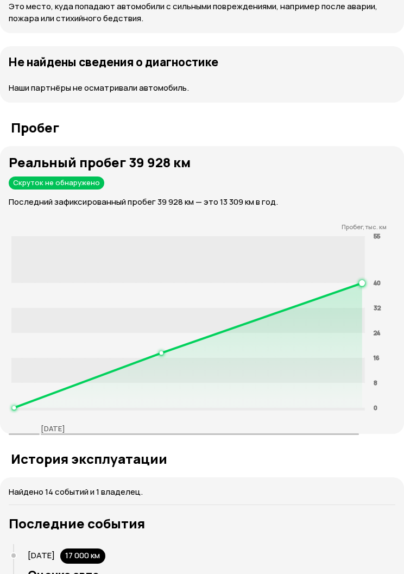
scroll to position [1892, 0]
click at [156, 363] on icon at bounding box center [188, 345] width 348 height 125
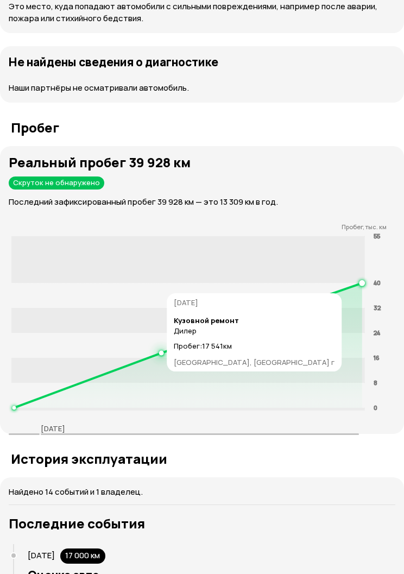
click at [130, 360] on icon at bounding box center [188, 345] width 348 height 125
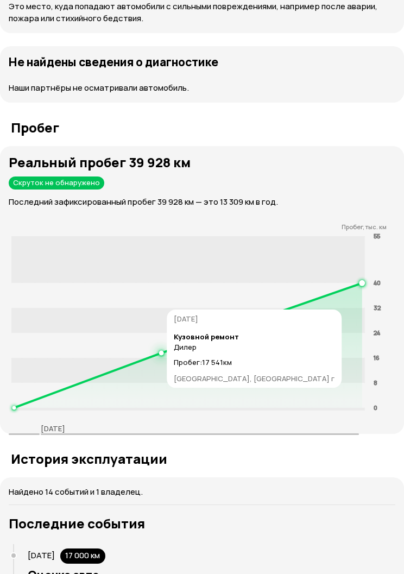
click at [193, 379] on icon at bounding box center [188, 345] width 348 height 125
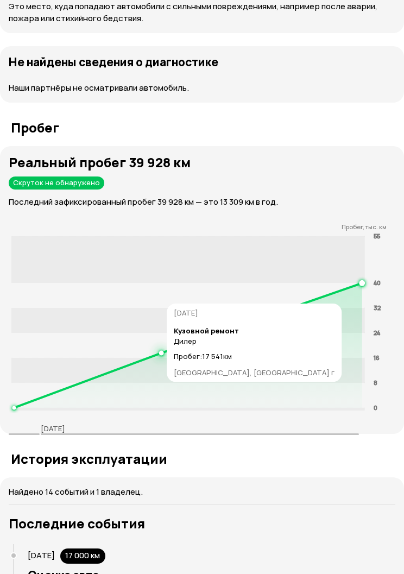
click at [118, 373] on icon at bounding box center [188, 345] width 348 height 125
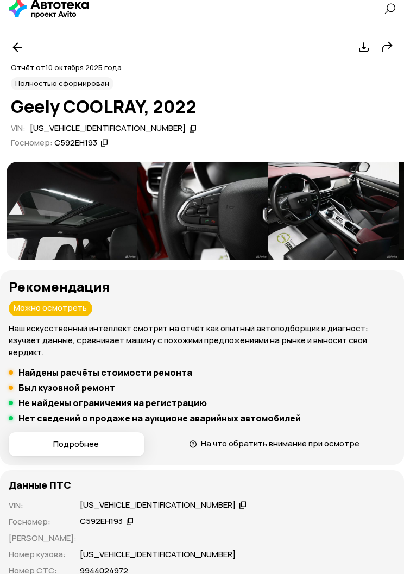
scroll to position [28, 0]
